Goal: Task Accomplishment & Management: Complete application form

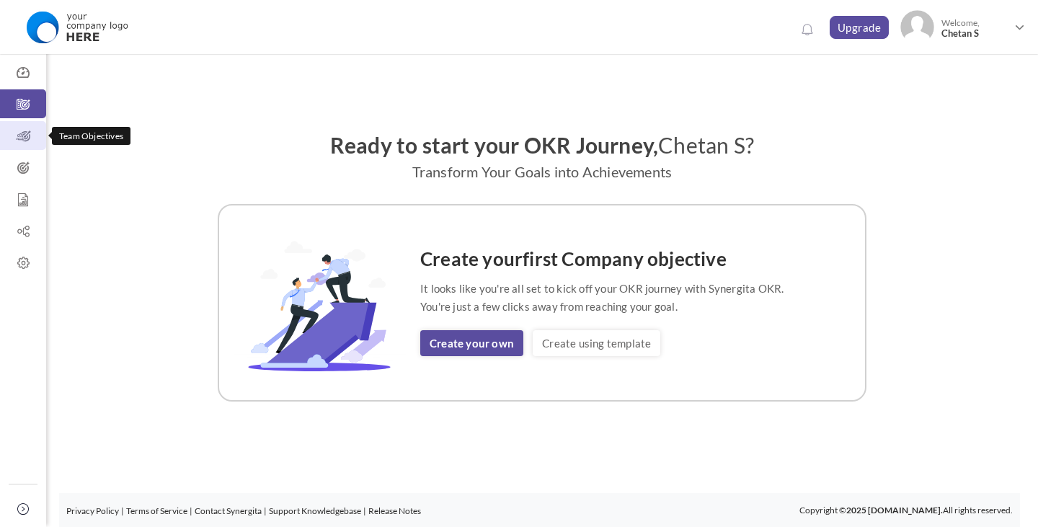
click at [27, 140] on icon at bounding box center [23, 136] width 46 height 14
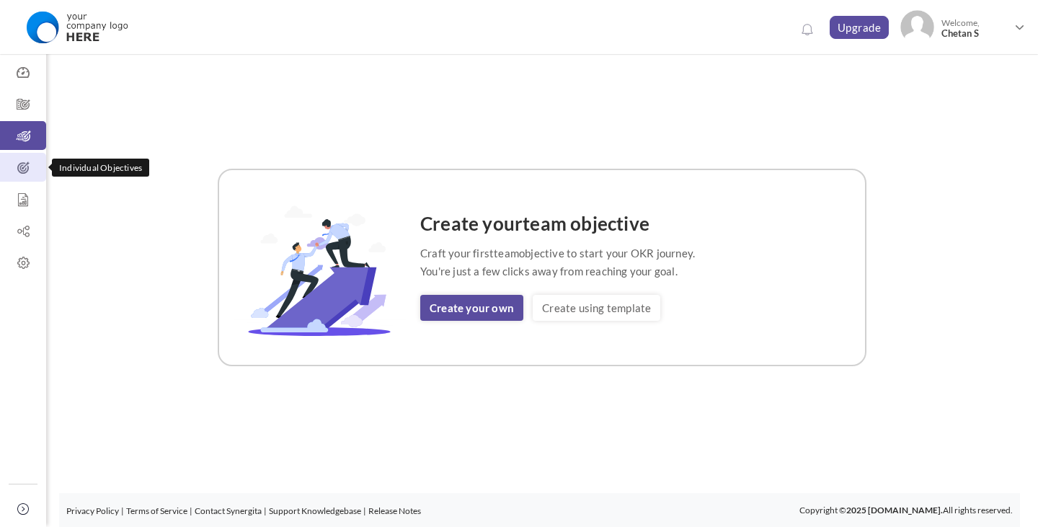
click at [22, 163] on icon at bounding box center [23, 168] width 46 height 14
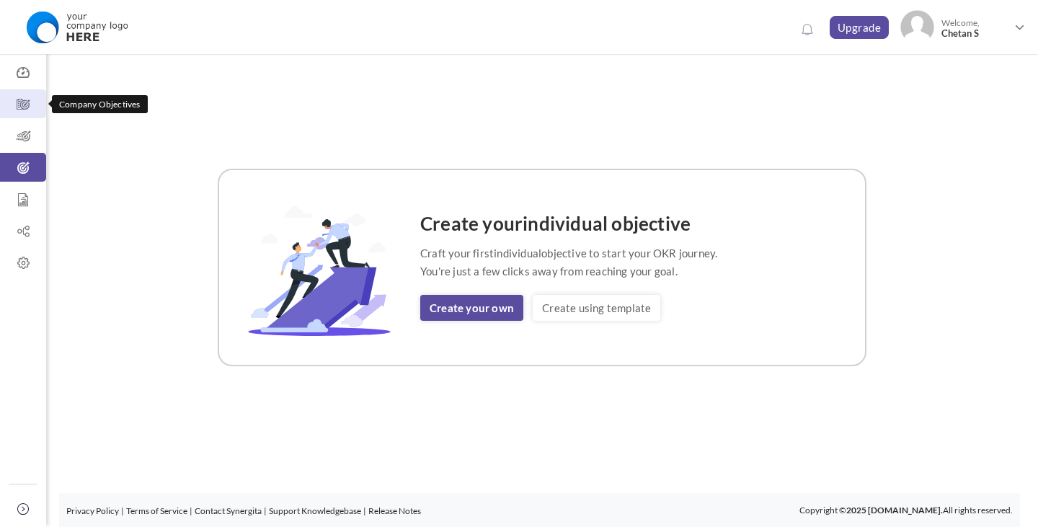
click at [17, 94] on link "Company Objectives" at bounding box center [23, 103] width 46 height 29
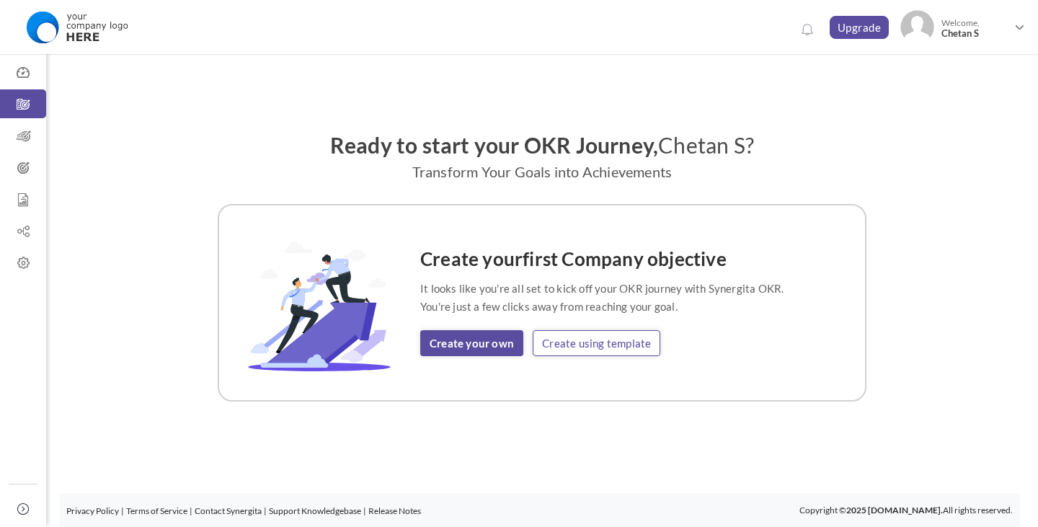
click at [567, 348] on link "Create using template" at bounding box center [597, 343] width 128 height 26
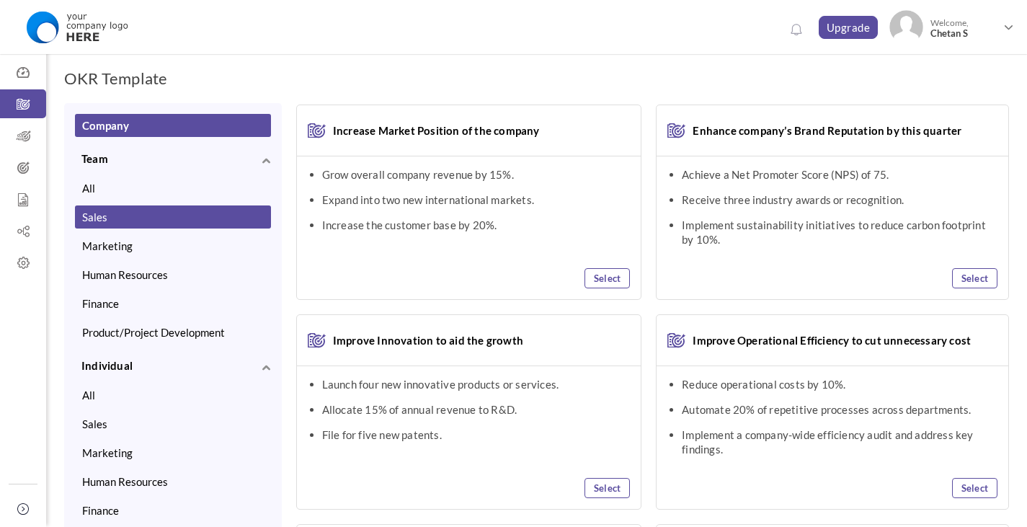
click at [169, 221] on button "Sales" at bounding box center [173, 216] width 196 height 23
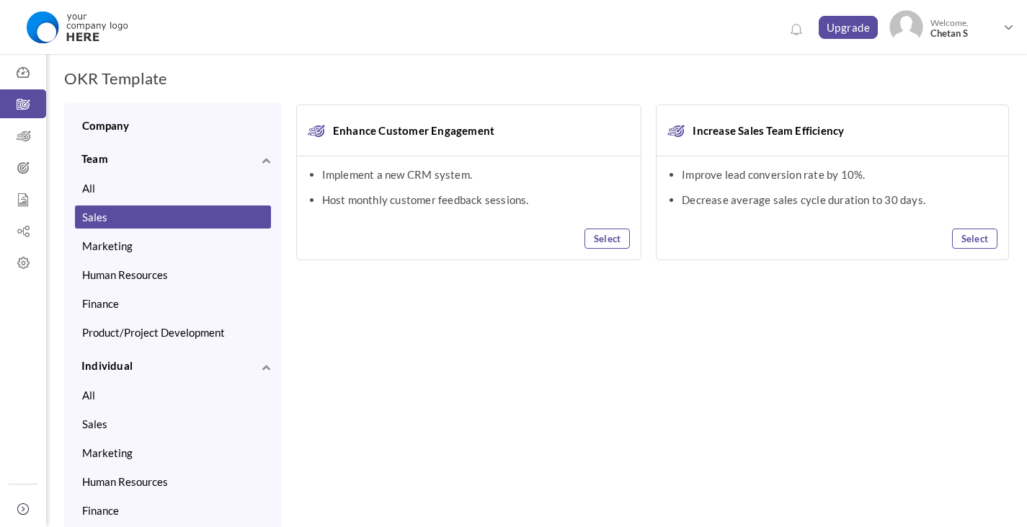
scroll to position [6, 0]
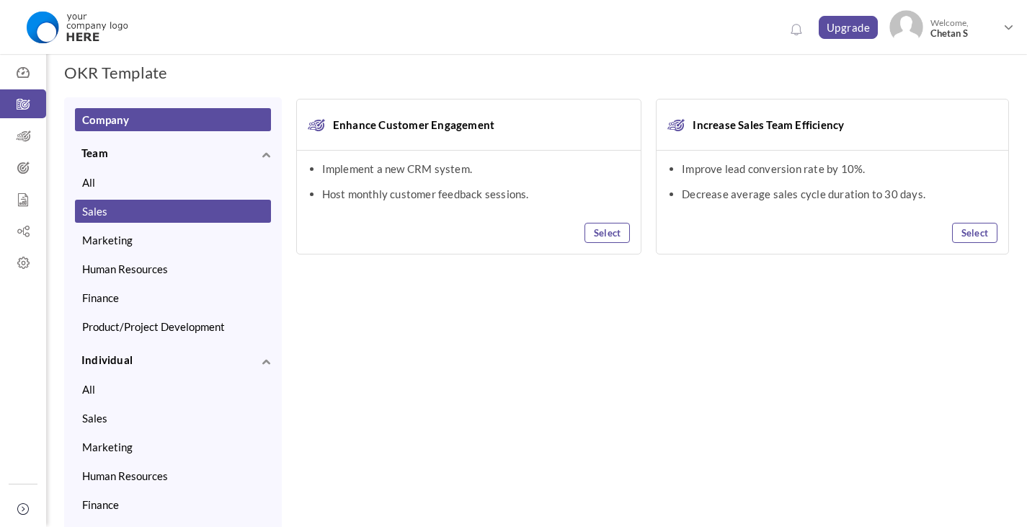
click at [100, 110] on button "Company" at bounding box center [173, 119] width 196 height 23
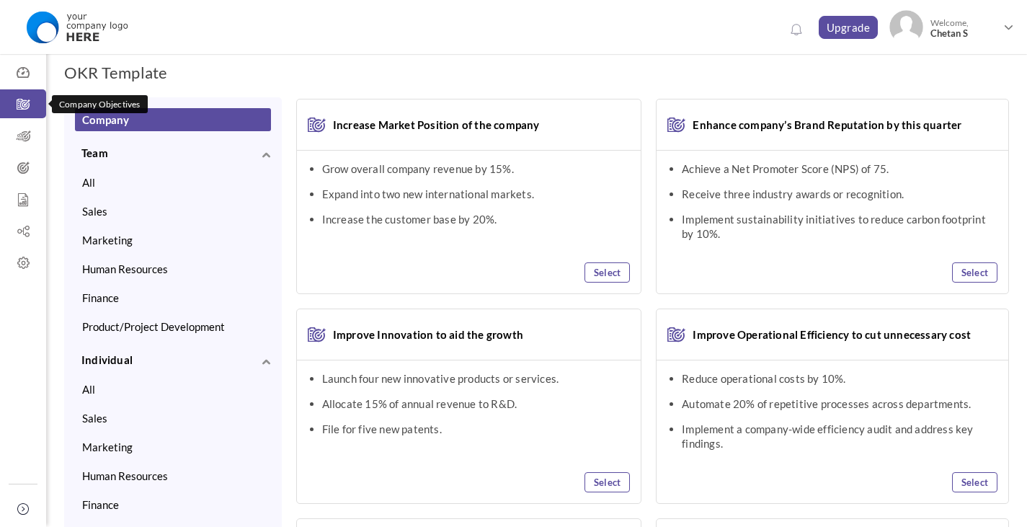
click at [22, 94] on link "Company Objectives" at bounding box center [23, 103] width 46 height 29
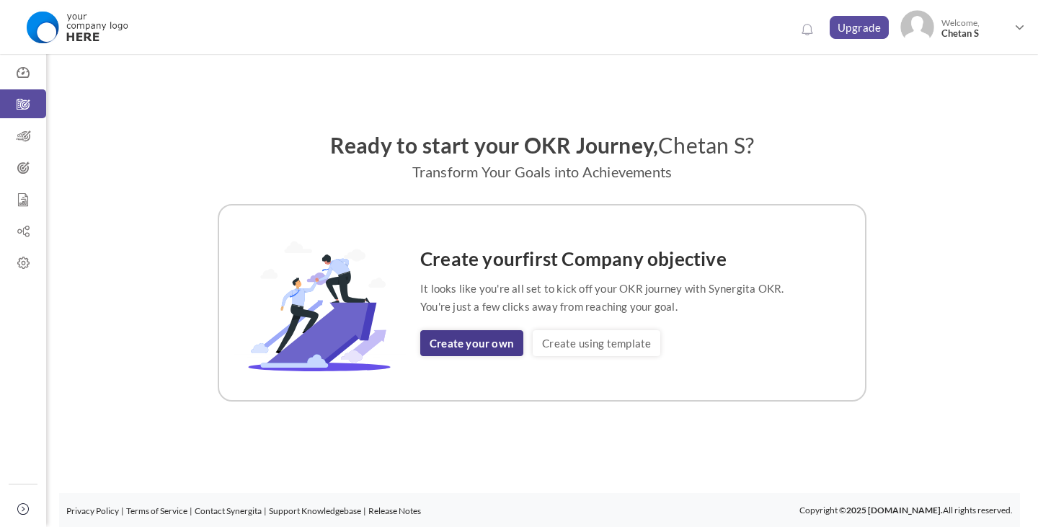
click at [475, 345] on link "Create your own" at bounding box center [471, 343] width 103 height 26
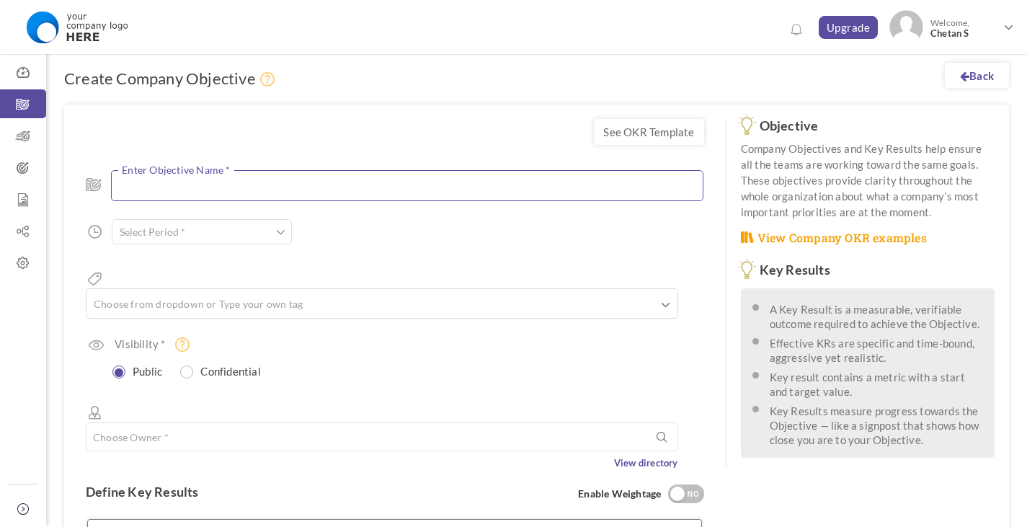
click at [420, 187] on textarea at bounding box center [407, 185] width 593 height 31
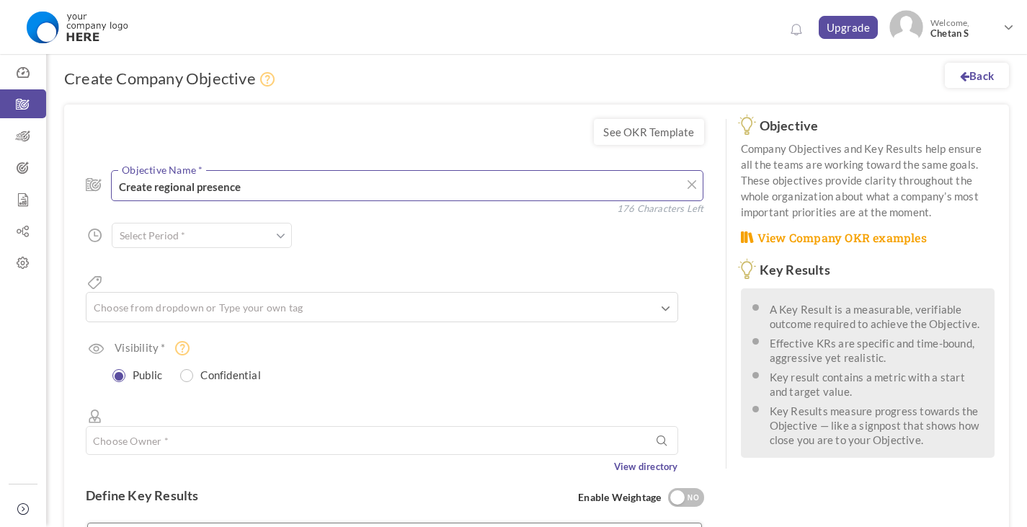
type textarea "Create regional presence"
click at [260, 238] on input "text" at bounding box center [202, 235] width 180 height 25
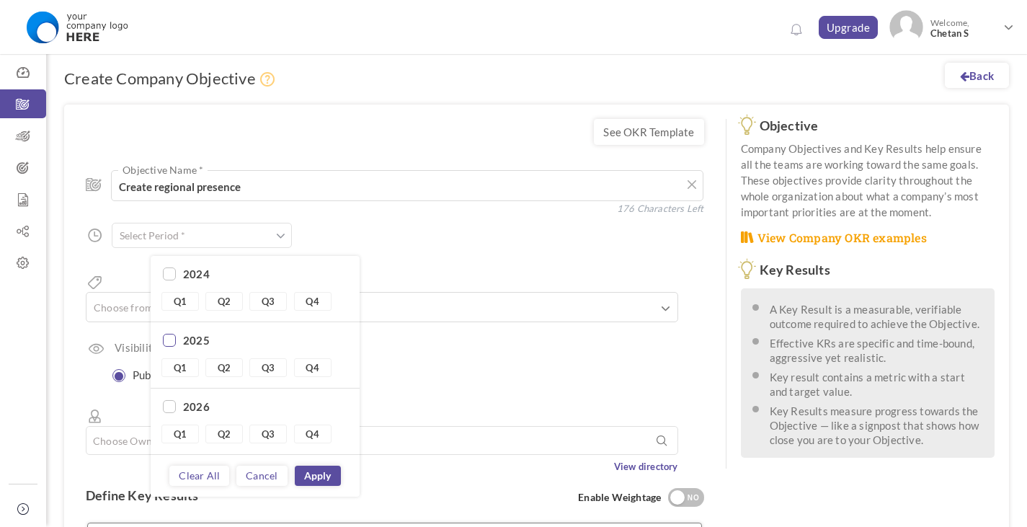
click at [173, 345] on input "checkbox" at bounding box center [169, 340] width 13 height 13
checkbox input "true"
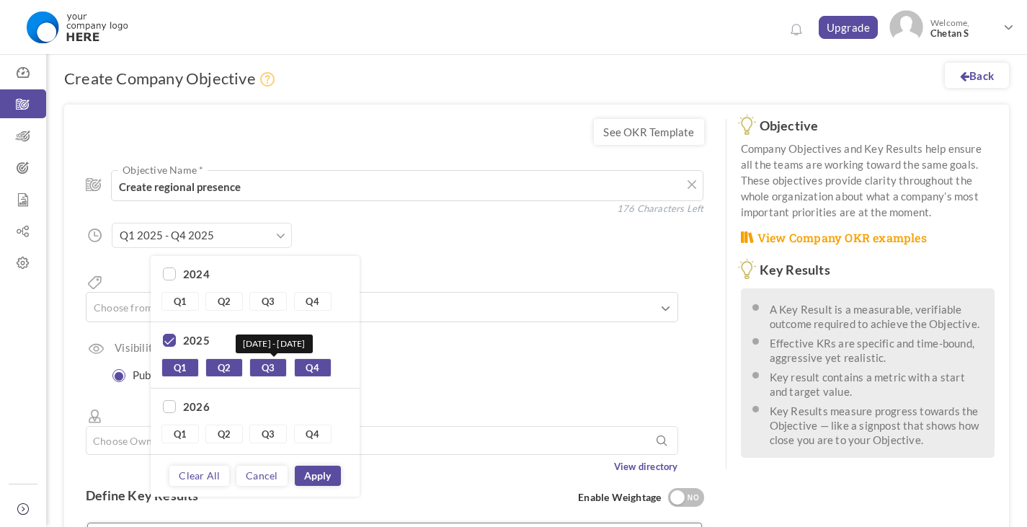
click at [283, 376] on link "Q3" at bounding box center [267, 367] width 37 height 19
type input "Q1 2025 - Q2 2025"
checkbox input "false"
click at [242, 367] on link "Q2" at bounding box center [223, 367] width 37 height 19
type input "Q1 2025 - Q1 2025"
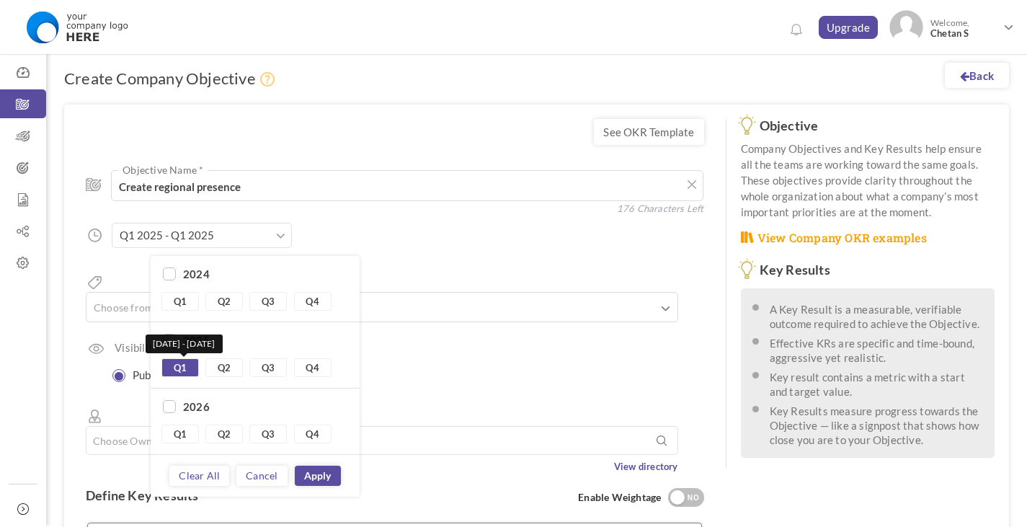
click at [195, 366] on link "Q1" at bounding box center [179, 367] width 37 height 19
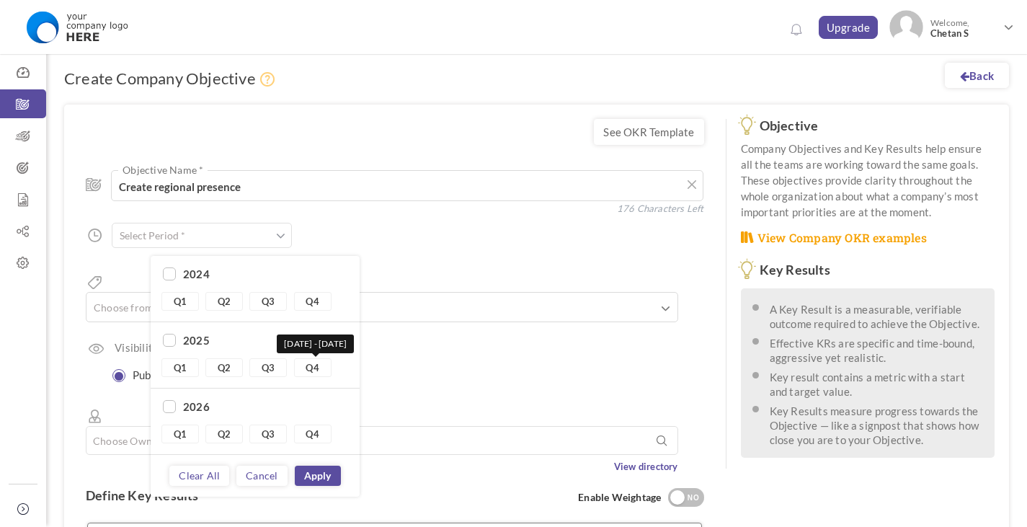
click at [315, 376] on link "Q4" at bounding box center [312, 367] width 37 height 19
type input "Q4 2025 - Q4 2025"
drag, startPoint x: 320, startPoint y: 473, endPoint x: 309, endPoint y: 431, distance: 43.2
click at [283, 398] on div "2024 Q1 Q2 Q3 Q4 2025 Q1 Q2 Q3 Q4 2026 Q1 Q2 Q3 Q4 2027 Q1 Q2" at bounding box center [255, 376] width 209 height 241
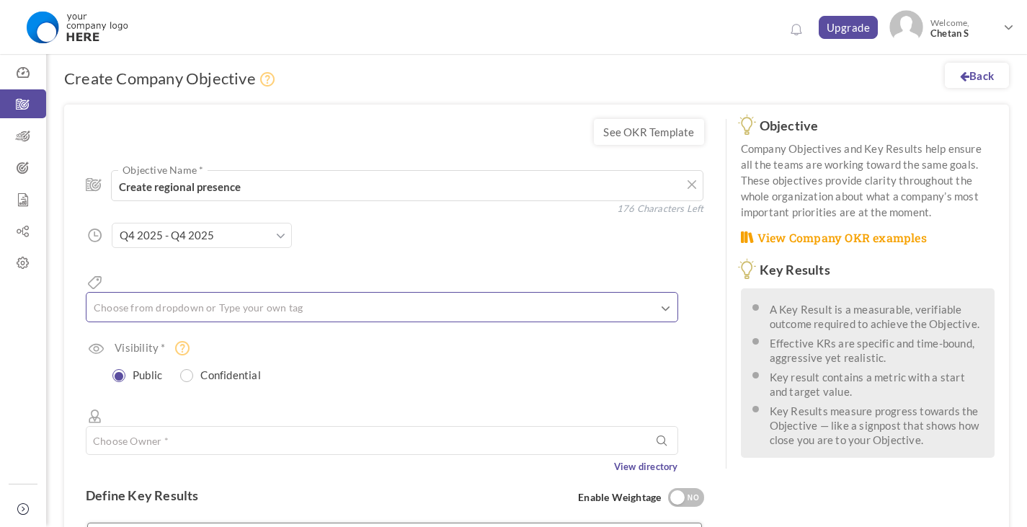
click at [236, 298] on input "text" at bounding box center [164, 307] width 144 height 19
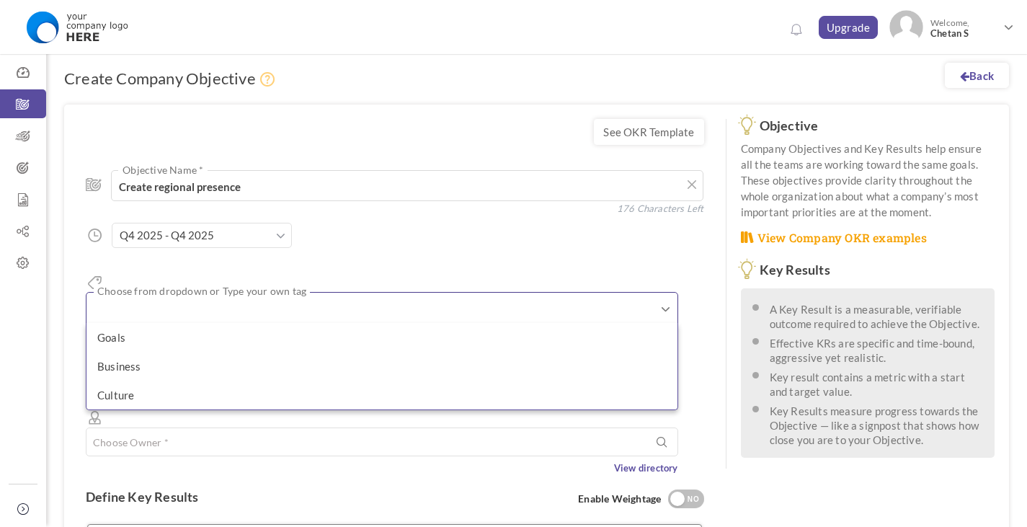
click at [337, 231] on div "Create regional presence Objective Name * 176 Characters Left Start Date * to D…" at bounding box center [395, 315] width 619 height 319
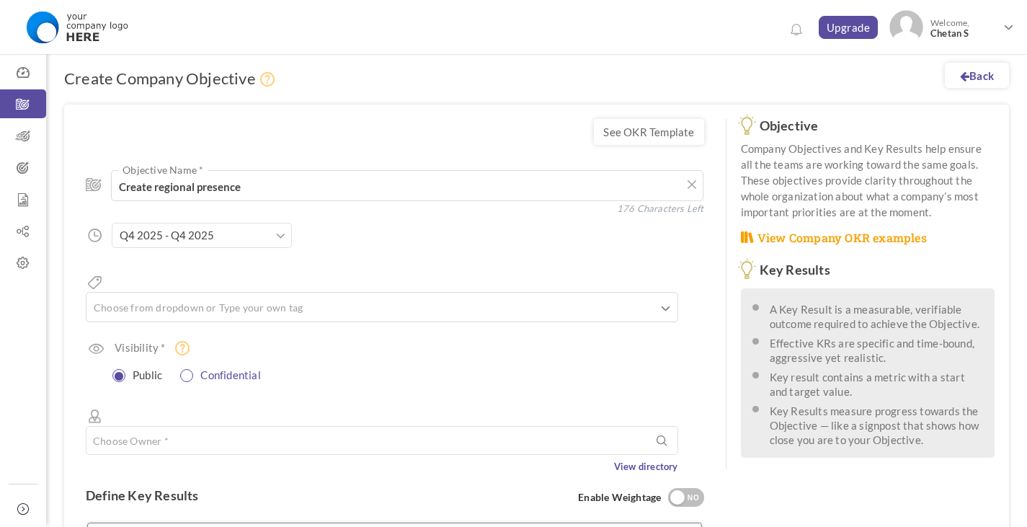
click at [242, 365] on label "Confidential" at bounding box center [224, 373] width 85 height 17
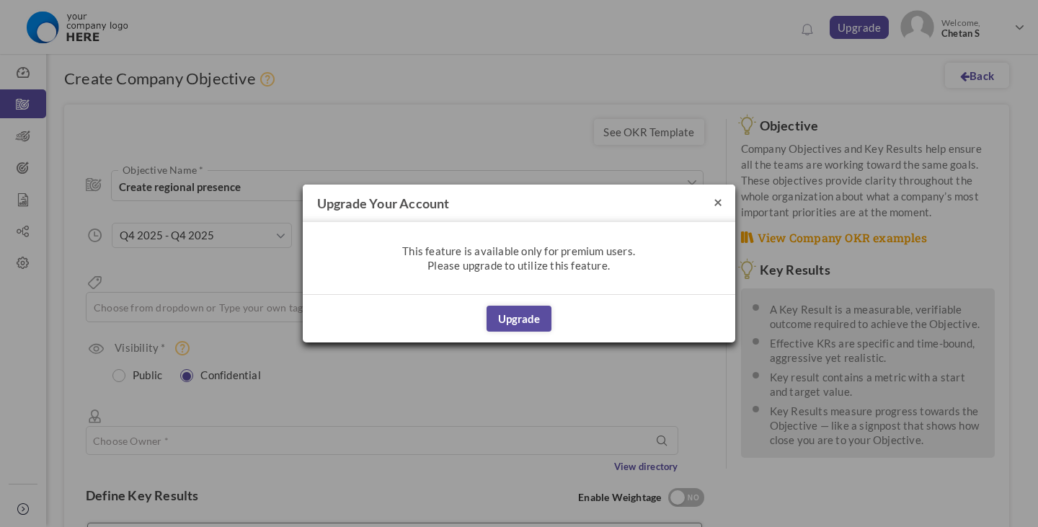
click at [714, 199] on button "×" at bounding box center [718, 201] width 9 height 15
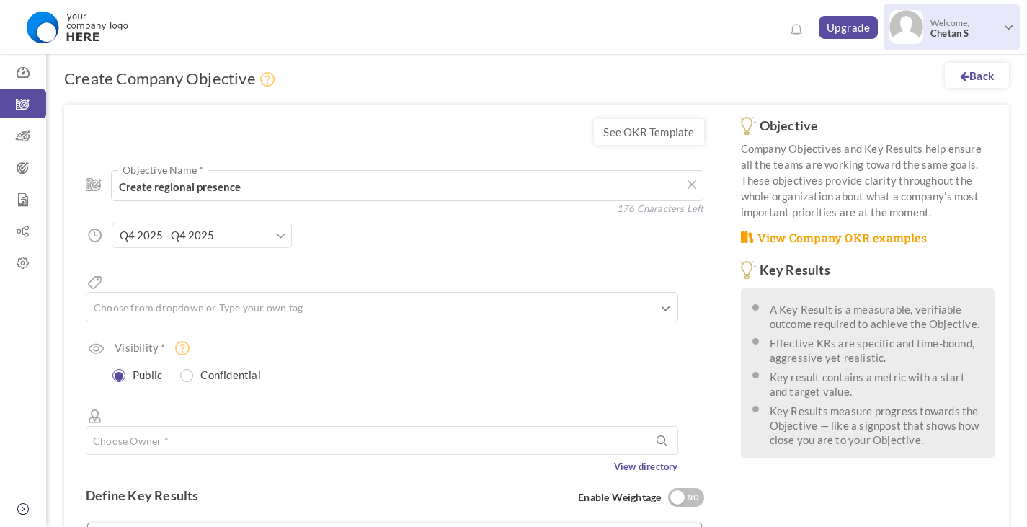
click at [949, 40] on span "Welcome, Chetan S" at bounding box center [962, 28] width 79 height 36
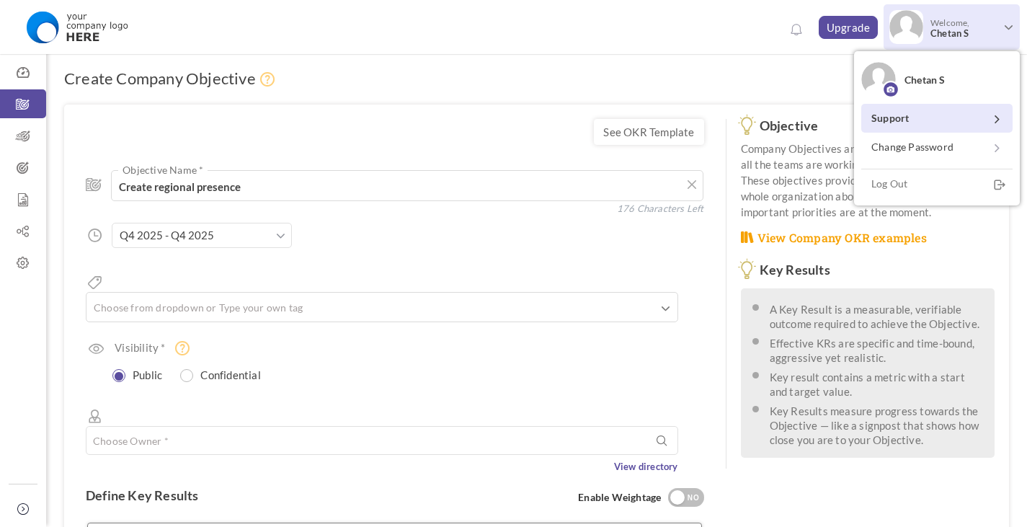
click at [921, 128] on link "Support" at bounding box center [936, 118] width 151 height 29
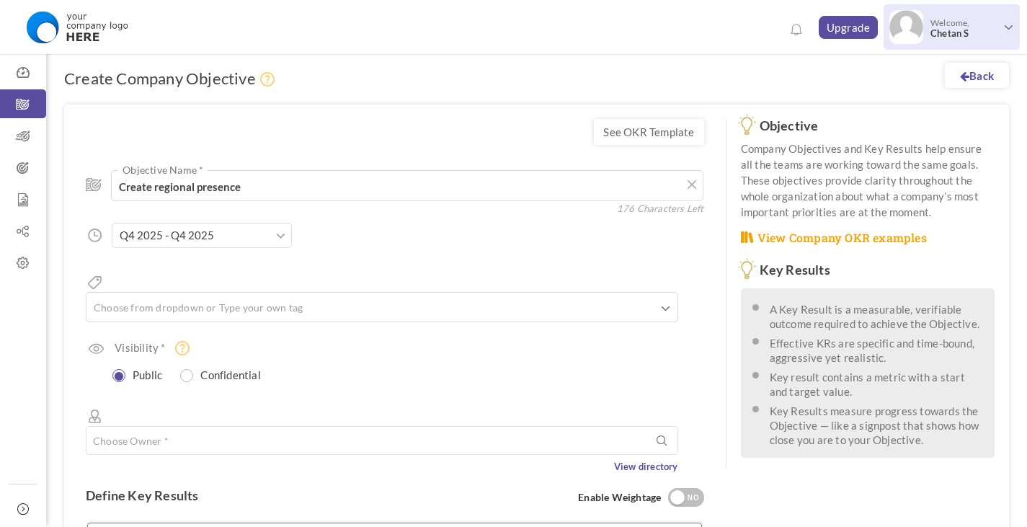
click at [979, 29] on span "Chetan S" at bounding box center [965, 33] width 68 height 11
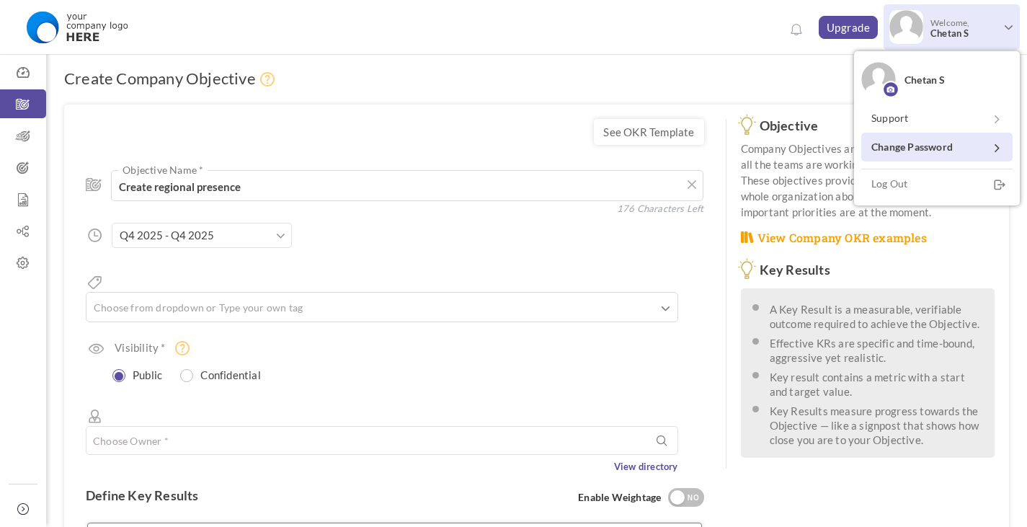
click at [931, 144] on link "Change Password" at bounding box center [936, 147] width 151 height 29
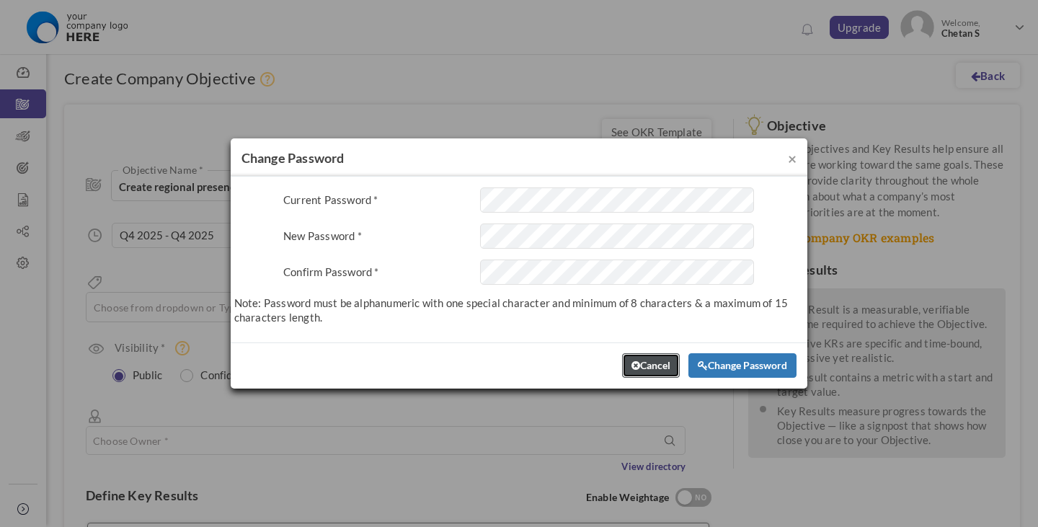
click at [664, 356] on button "Cancel" at bounding box center [651, 365] width 58 height 25
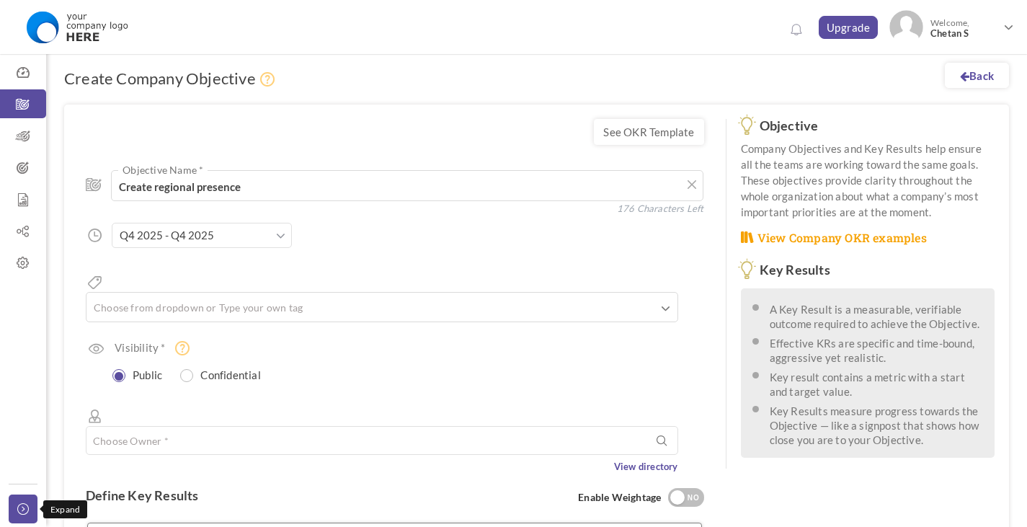
click at [18, 515] on link "Collapse" at bounding box center [23, 509] width 29 height 29
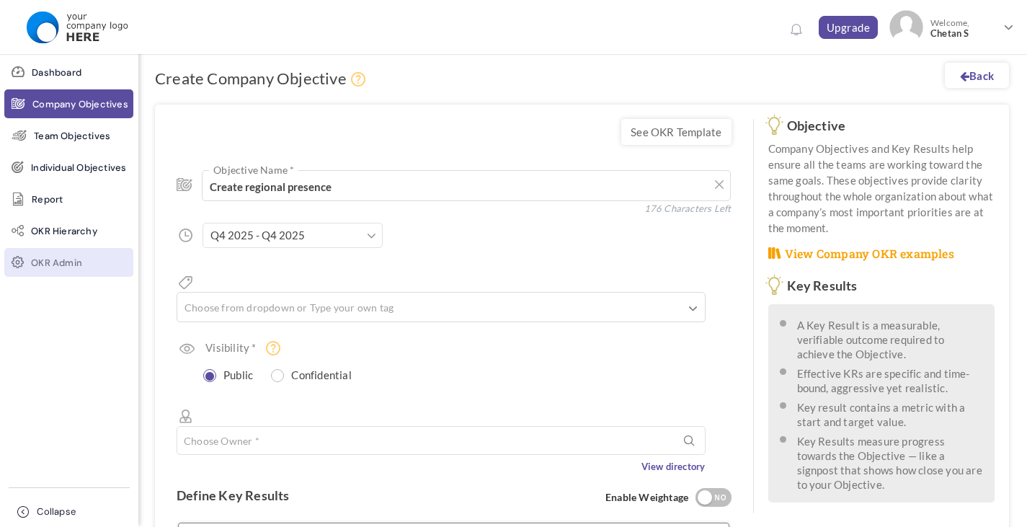
click at [99, 273] on link "OKR Admin" at bounding box center [68, 262] width 129 height 29
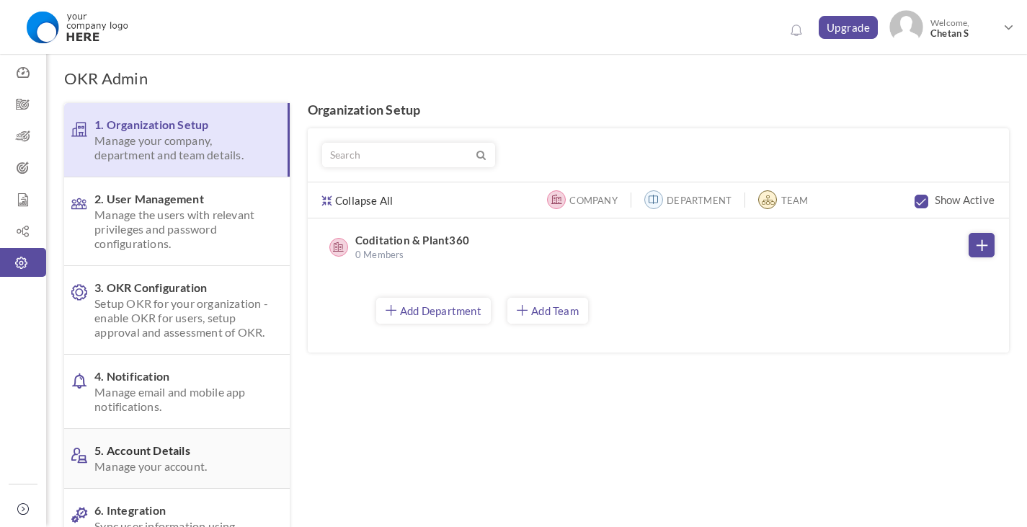
scroll to position [122, 0]
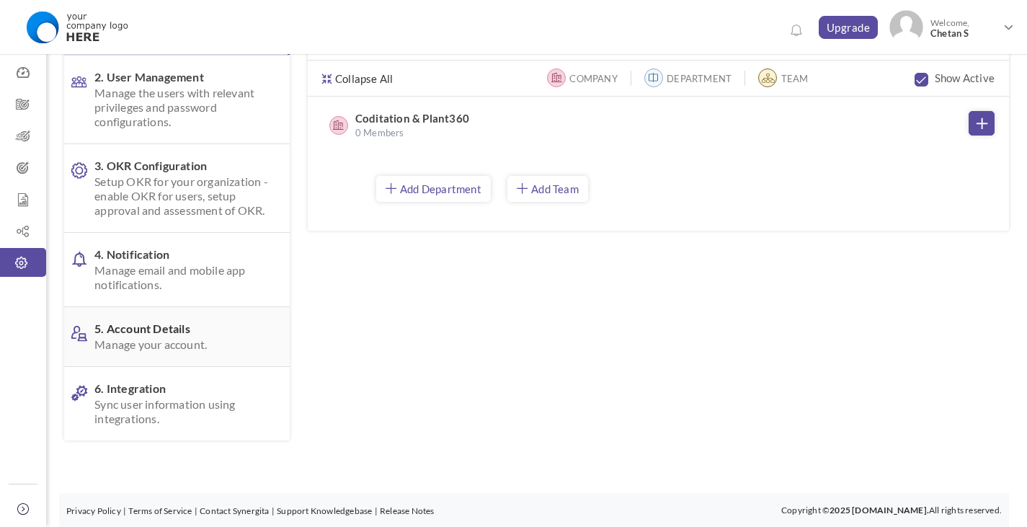
click at [193, 317] on link "5. Account Details Manage your account." at bounding box center [177, 336] width 226 height 59
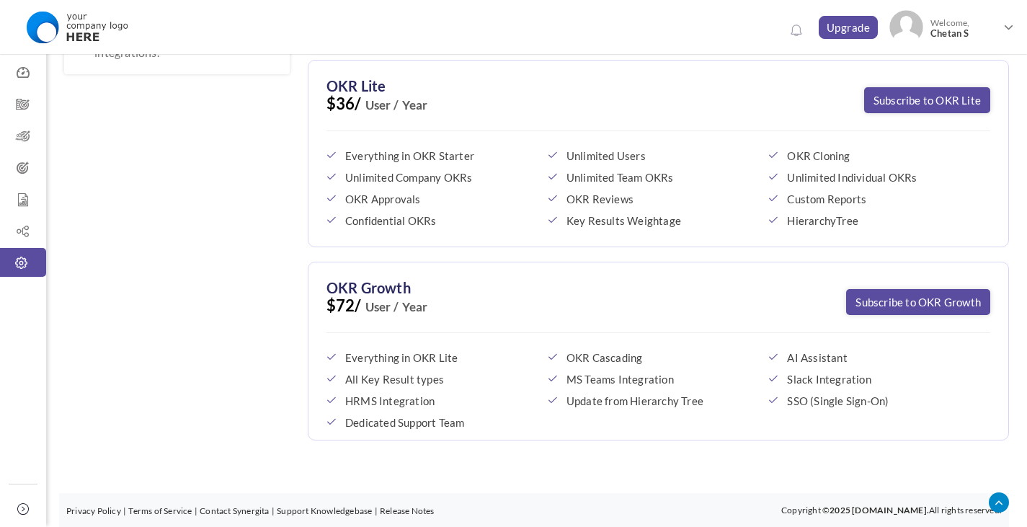
scroll to position [0, 0]
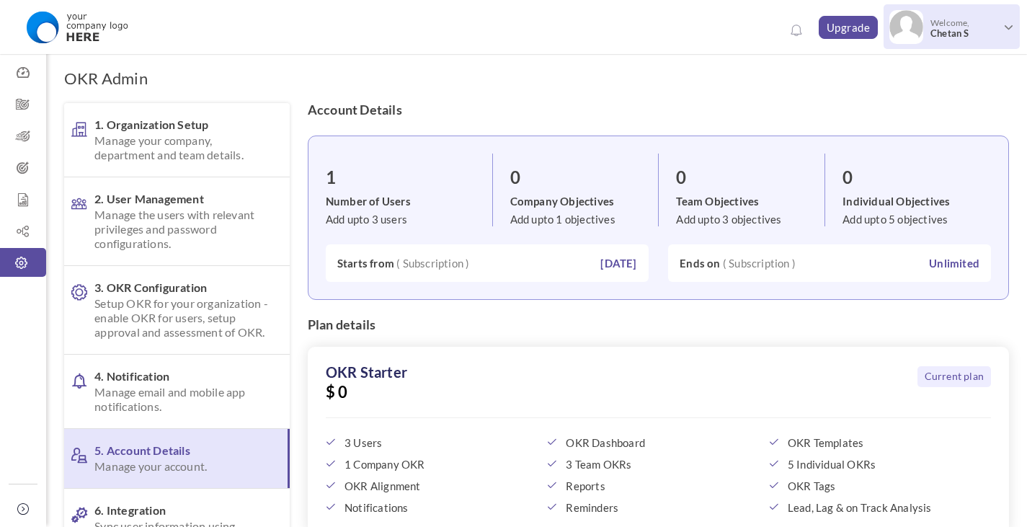
click at [934, 22] on span "Welcome, Chetan S" at bounding box center [962, 28] width 79 height 36
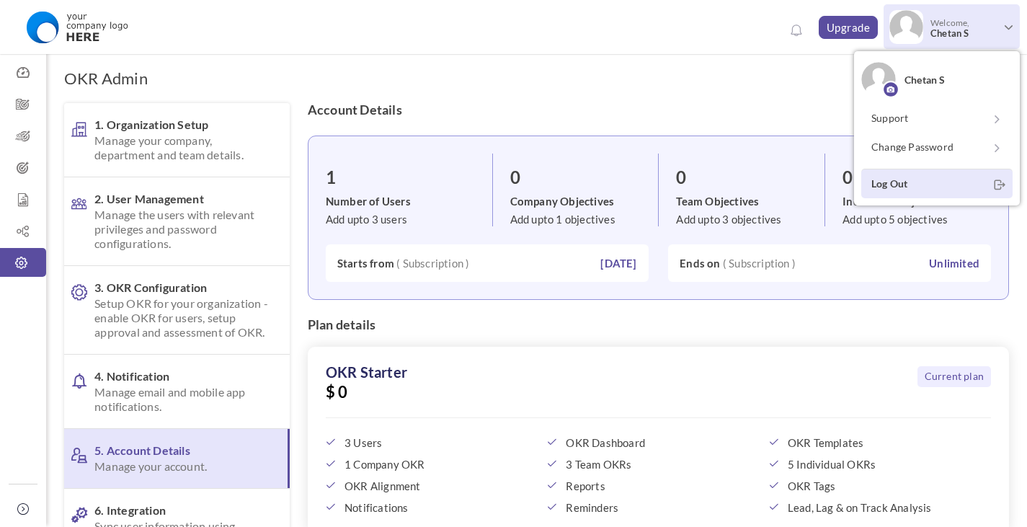
click at [918, 182] on link "Log Out" at bounding box center [936, 184] width 151 height 30
